Goal: Information Seeking & Learning: Learn about a topic

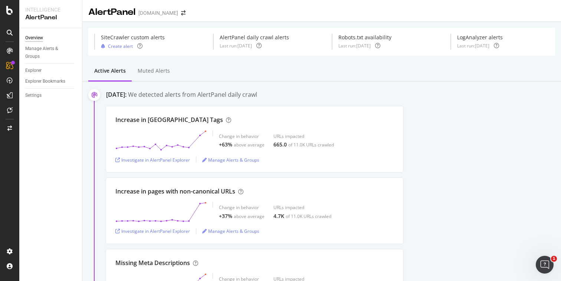
click at [446, 100] on div "[DATE]: We detected alerts from AlertPanel daily crawl" at bounding box center [333, 95] width 455 height 10
click at [171, 161] on div "Investigate in AlertPanel Explorer" at bounding box center [152, 160] width 75 height 6
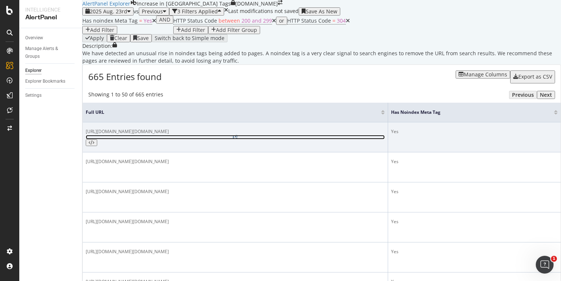
click at [237, 139] on icon at bounding box center [235, 137] width 4 height 4
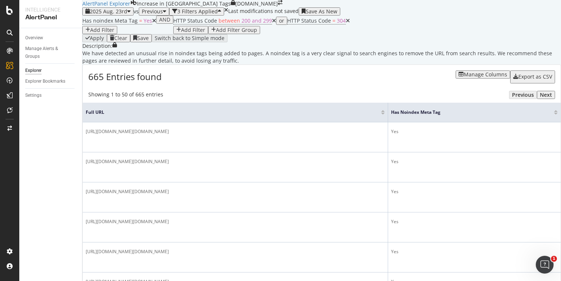
click at [129, 14] on div "button" at bounding box center [128, 12] width 3 height 6
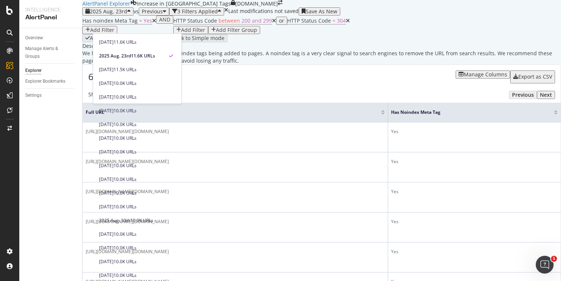
click at [299, 65] on div "Description: We have detected an unusual rise in noindex tags being added to pa…" at bounding box center [321, 53] width 478 height 22
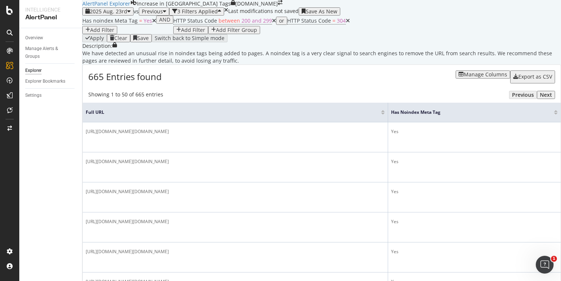
scroll to position [145, 0]
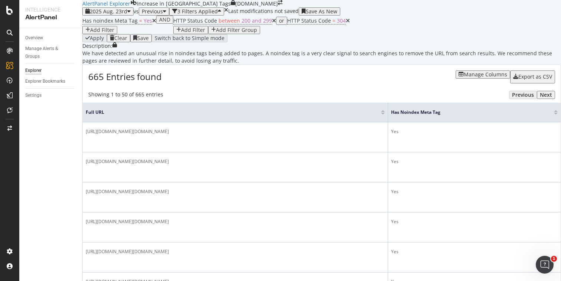
click at [205, 33] on div "Add Filter" at bounding box center [193, 30] width 24 height 6
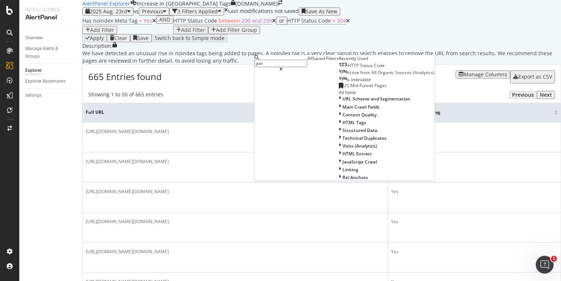
type input "path"
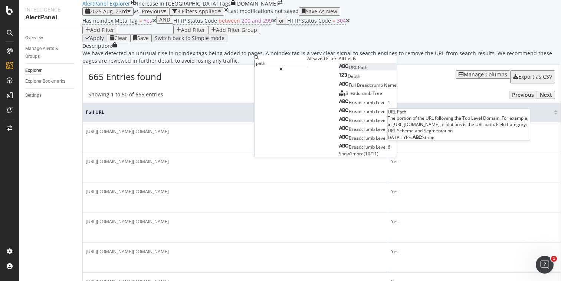
click at [339, 70] on div "URL Path" at bounding box center [353, 67] width 29 height 6
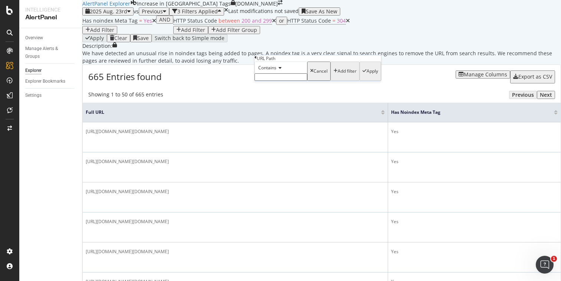
click at [276, 71] on span "Contains" at bounding box center [267, 68] width 18 height 6
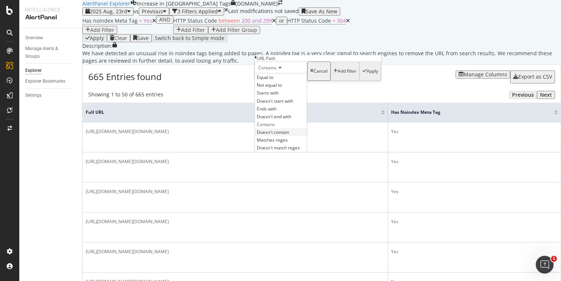
click at [283, 135] on span "Doesn't contain" at bounding box center [273, 132] width 32 height 6
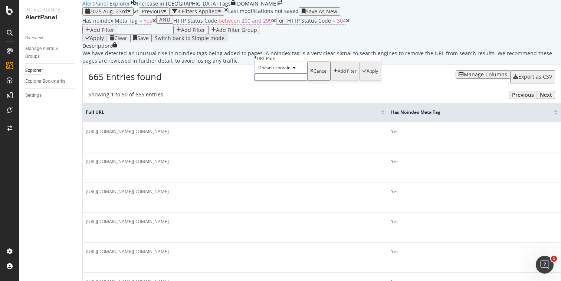
click at [284, 81] on input "text" at bounding box center [280, 76] width 53 height 7
type input "login?"
click at [362, 76] on div "button" at bounding box center [364, 73] width 4 height 5
